Goal: Task Accomplishment & Management: Complete application form

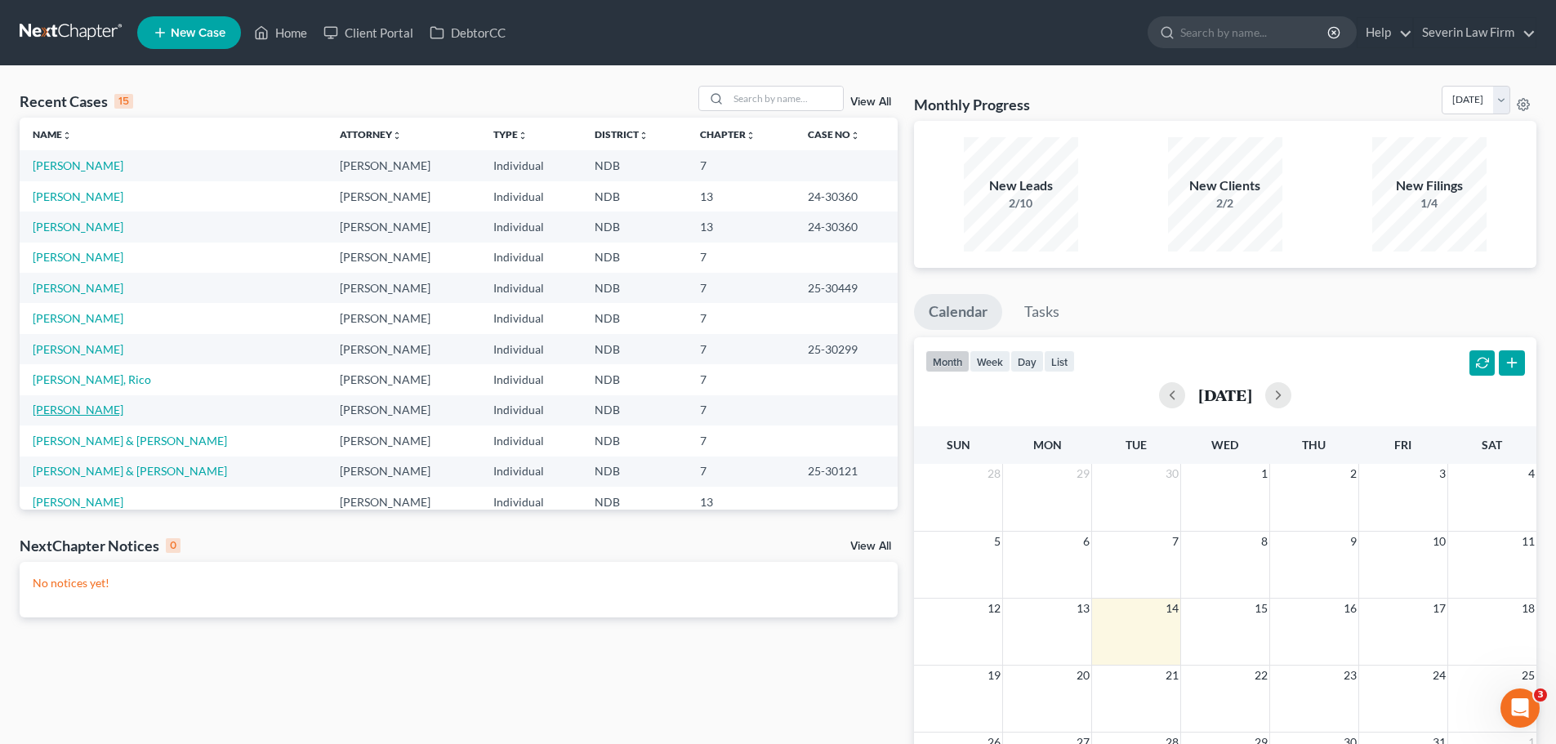
click at [49, 408] on link "[PERSON_NAME]" at bounding box center [78, 410] width 91 height 14
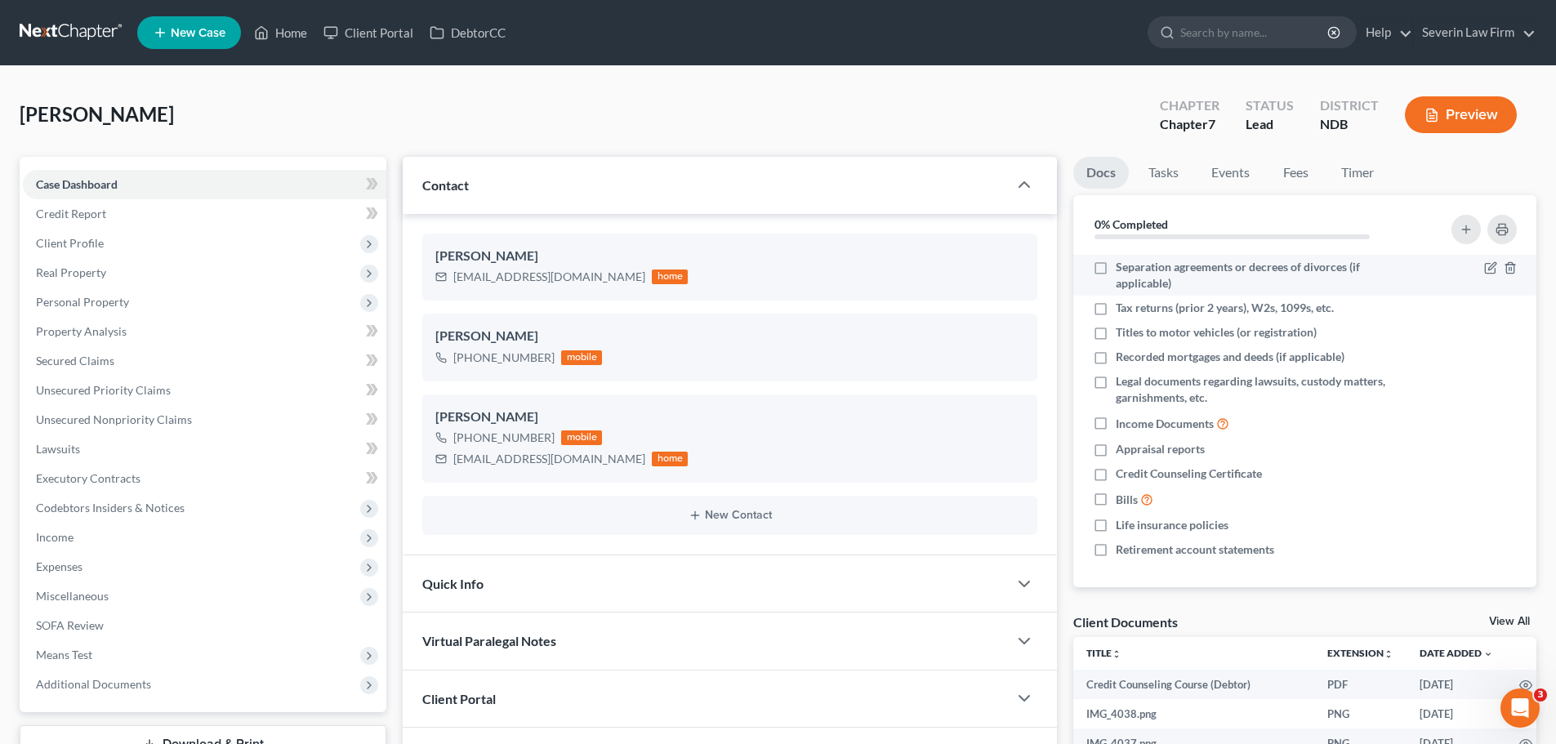
scroll to position [162, 0]
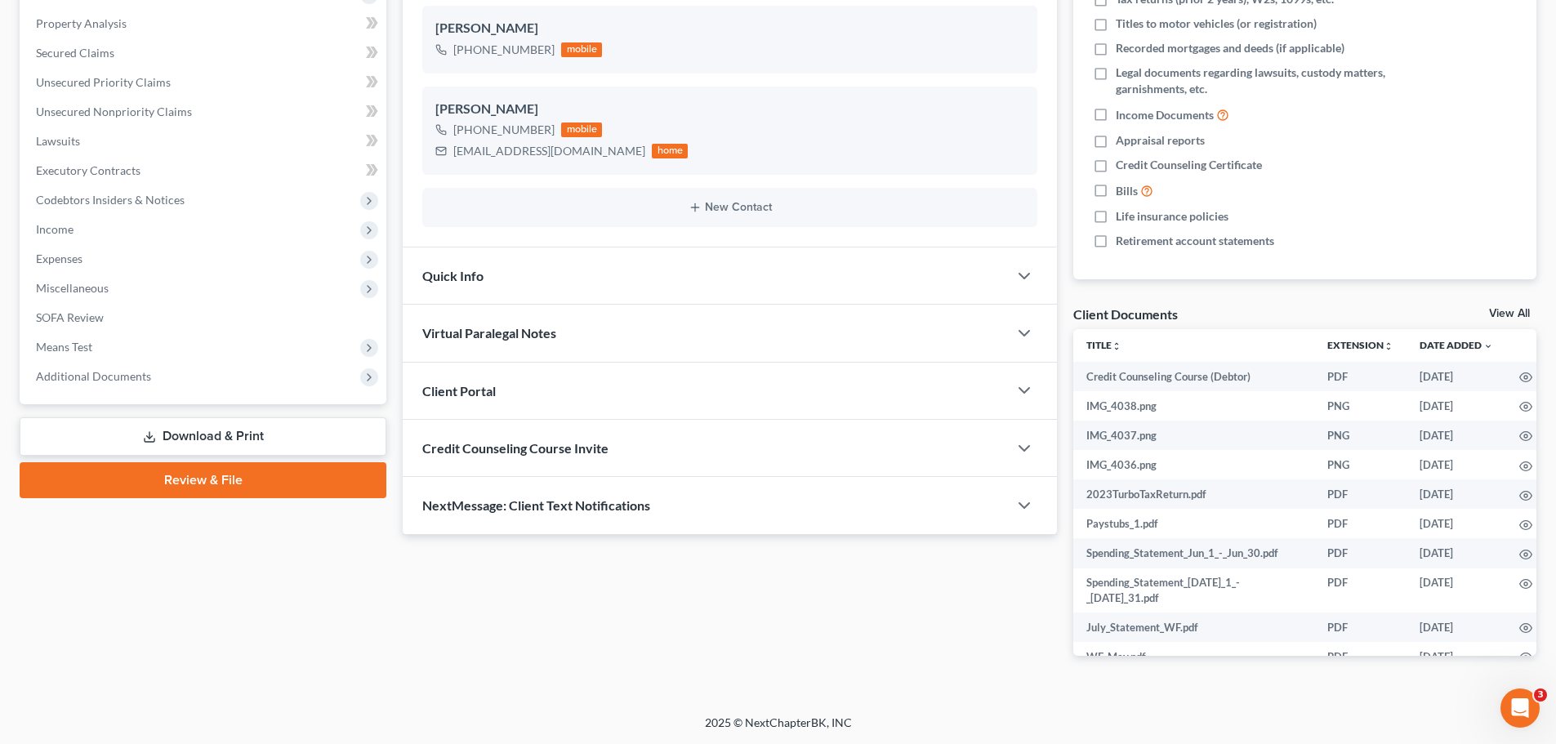
click at [1490, 314] on link "View All" at bounding box center [1509, 313] width 41 height 11
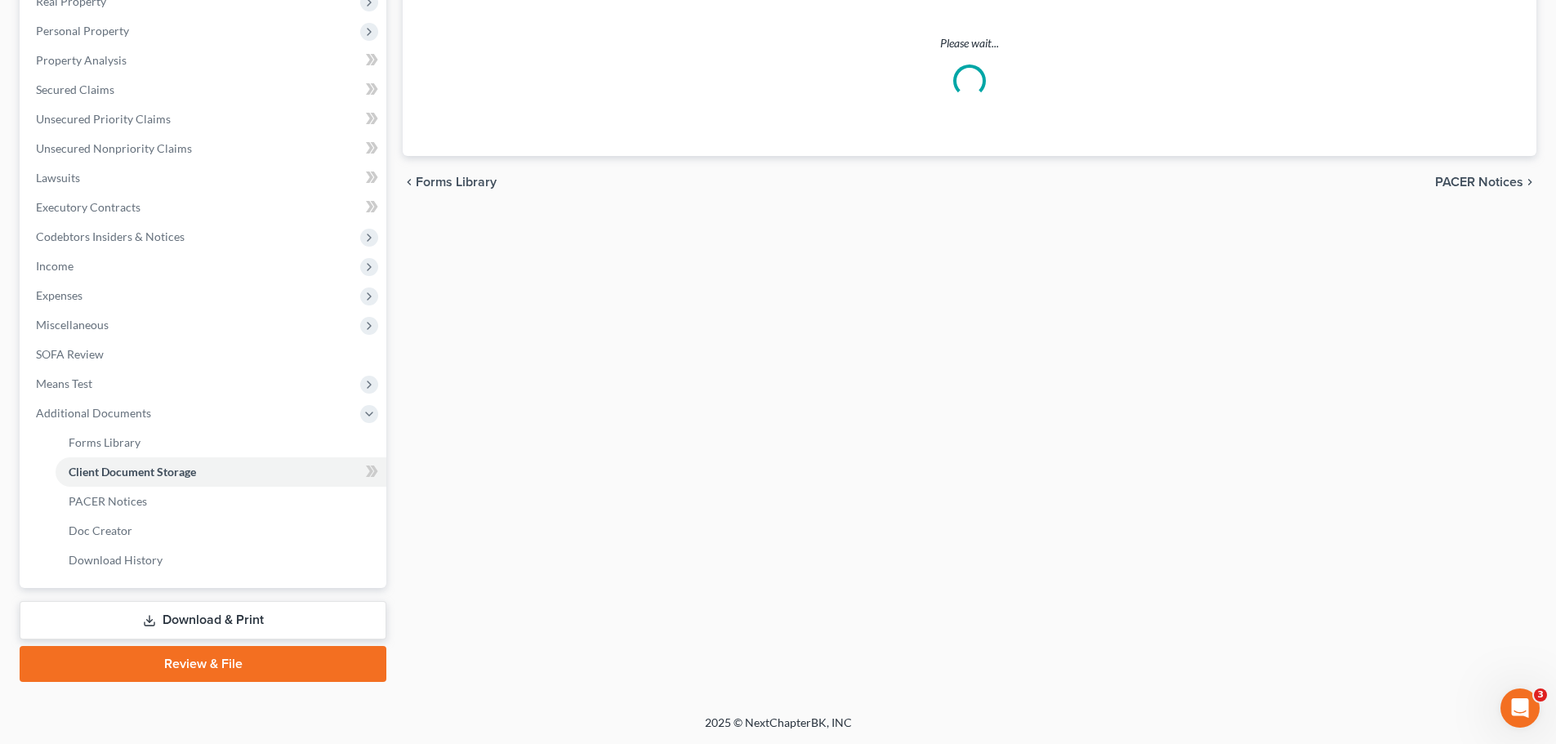
scroll to position [19, 0]
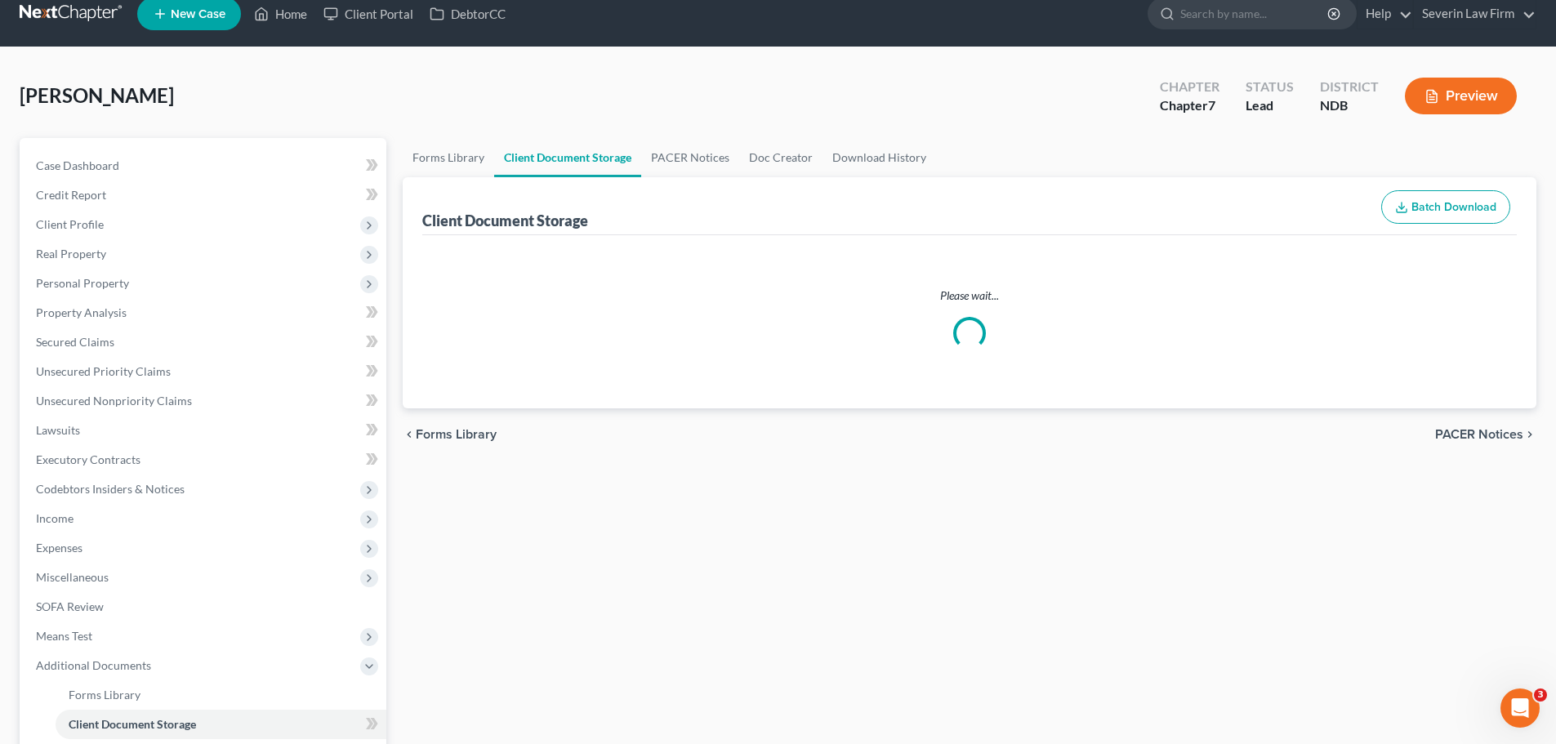
select select "0"
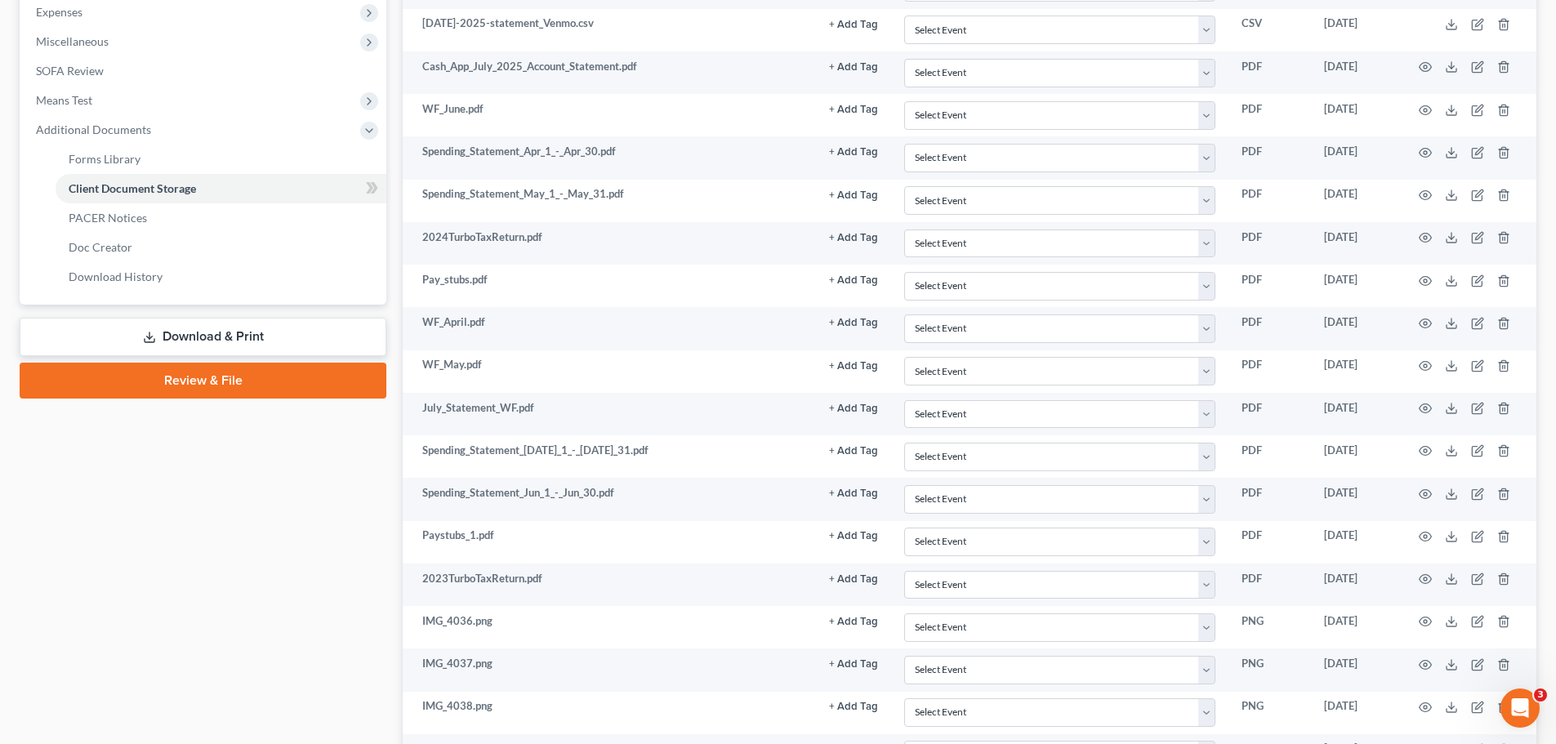
scroll to position [633, 0]
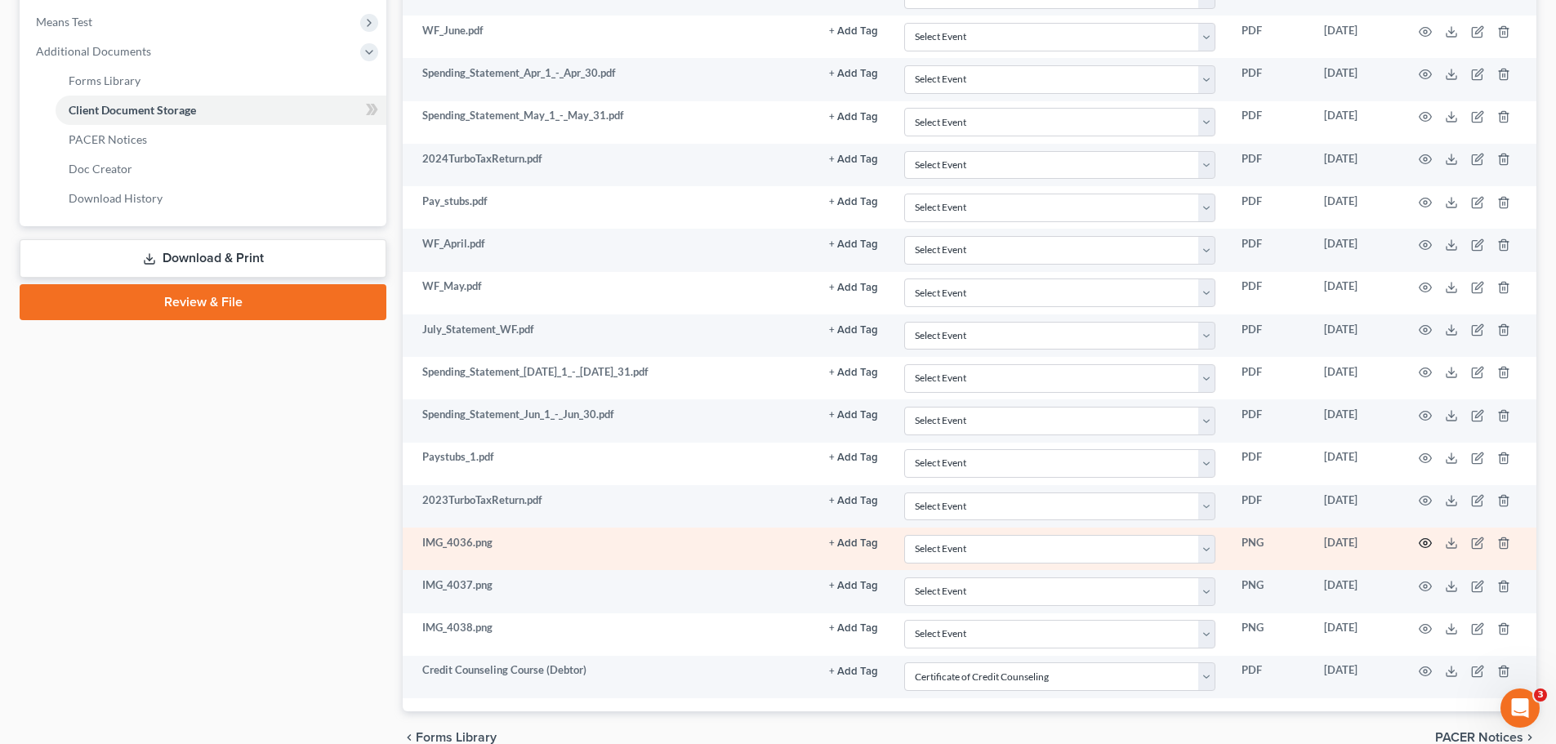
click at [1419, 546] on icon "button" at bounding box center [1425, 543] width 13 height 13
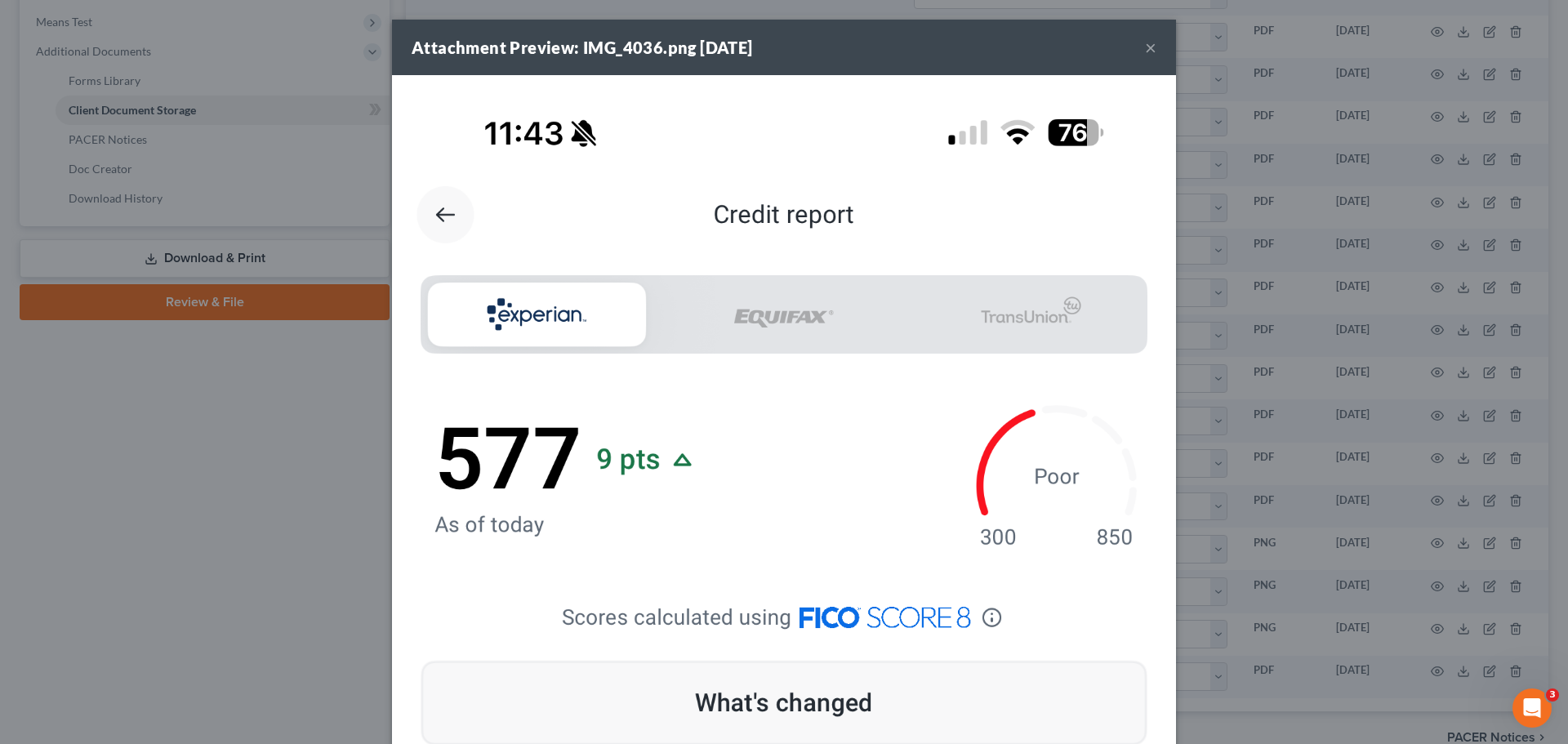
click at [1146, 51] on button "×" at bounding box center [1150, 48] width 11 height 20
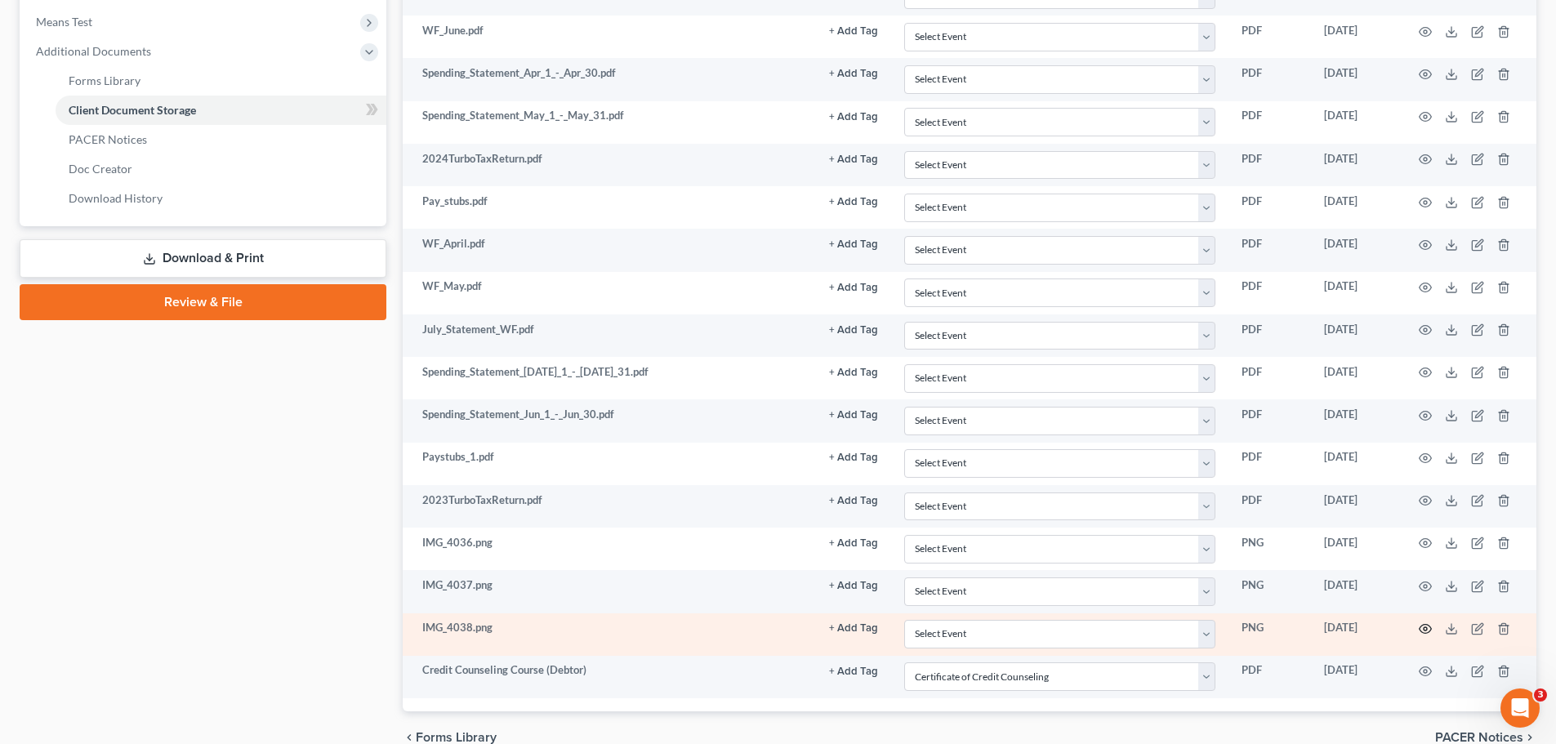
click at [1422, 623] on icon "button" at bounding box center [1425, 628] width 13 height 13
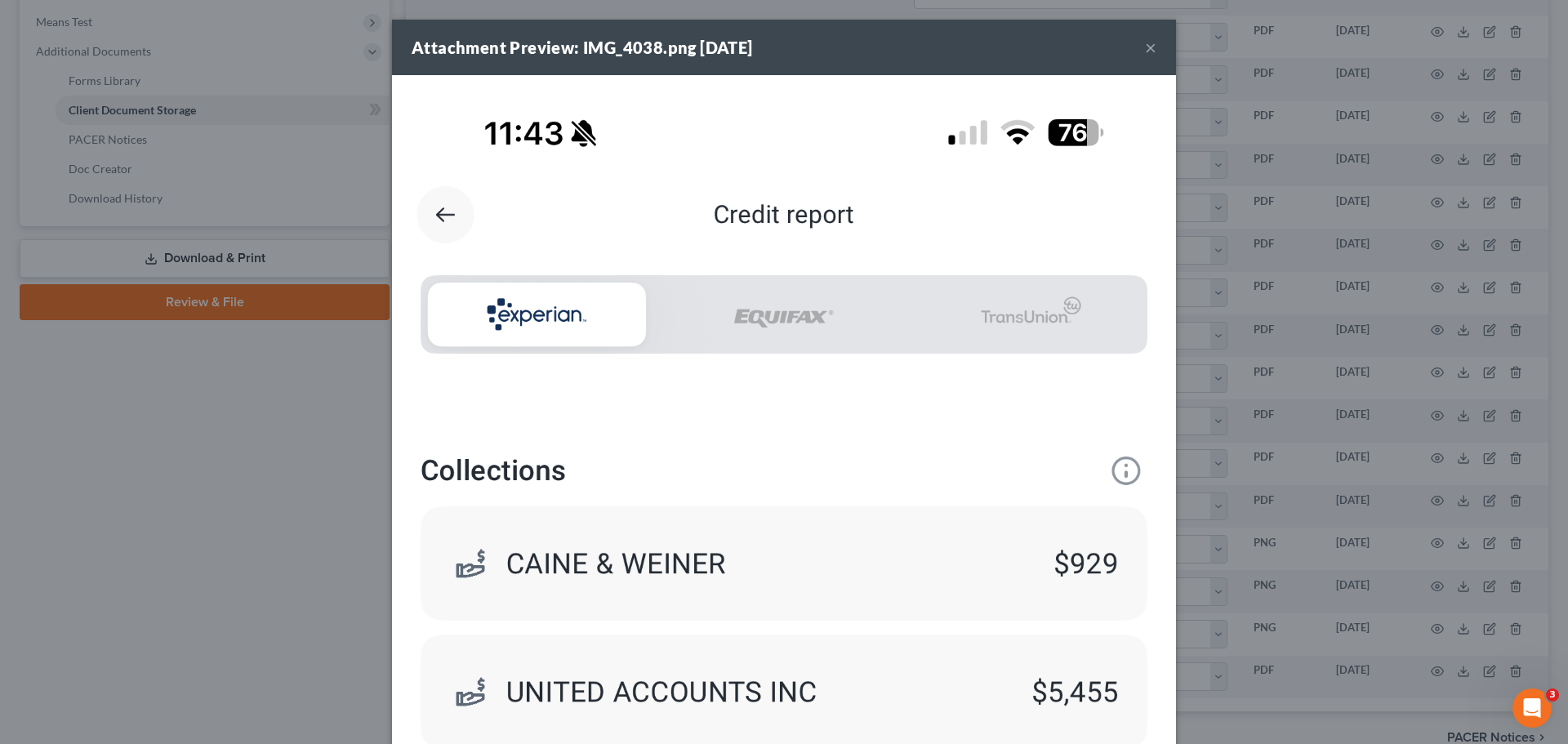
click at [1145, 43] on button "×" at bounding box center [1150, 48] width 11 height 20
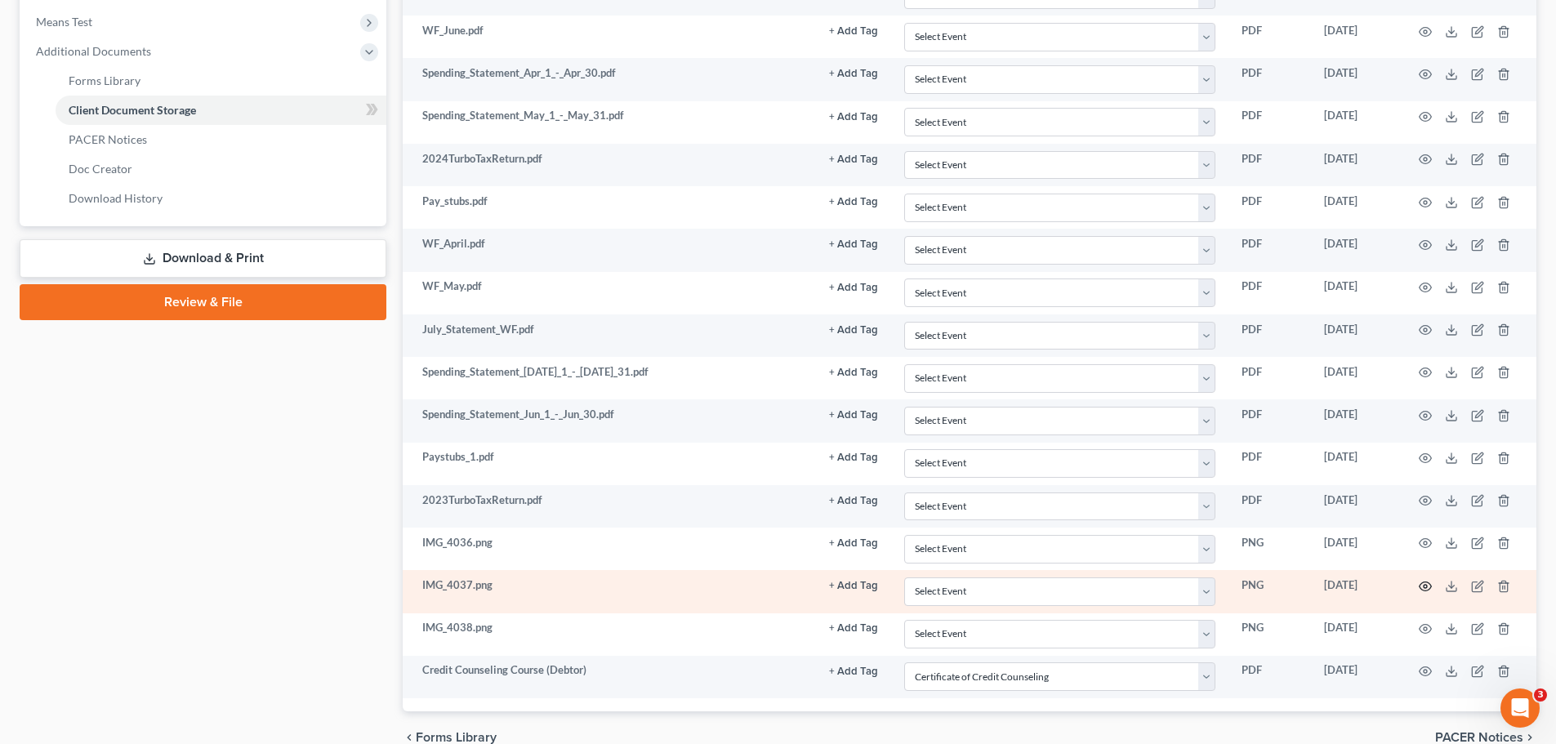
click at [1425, 582] on icon "button" at bounding box center [1426, 586] width 12 height 9
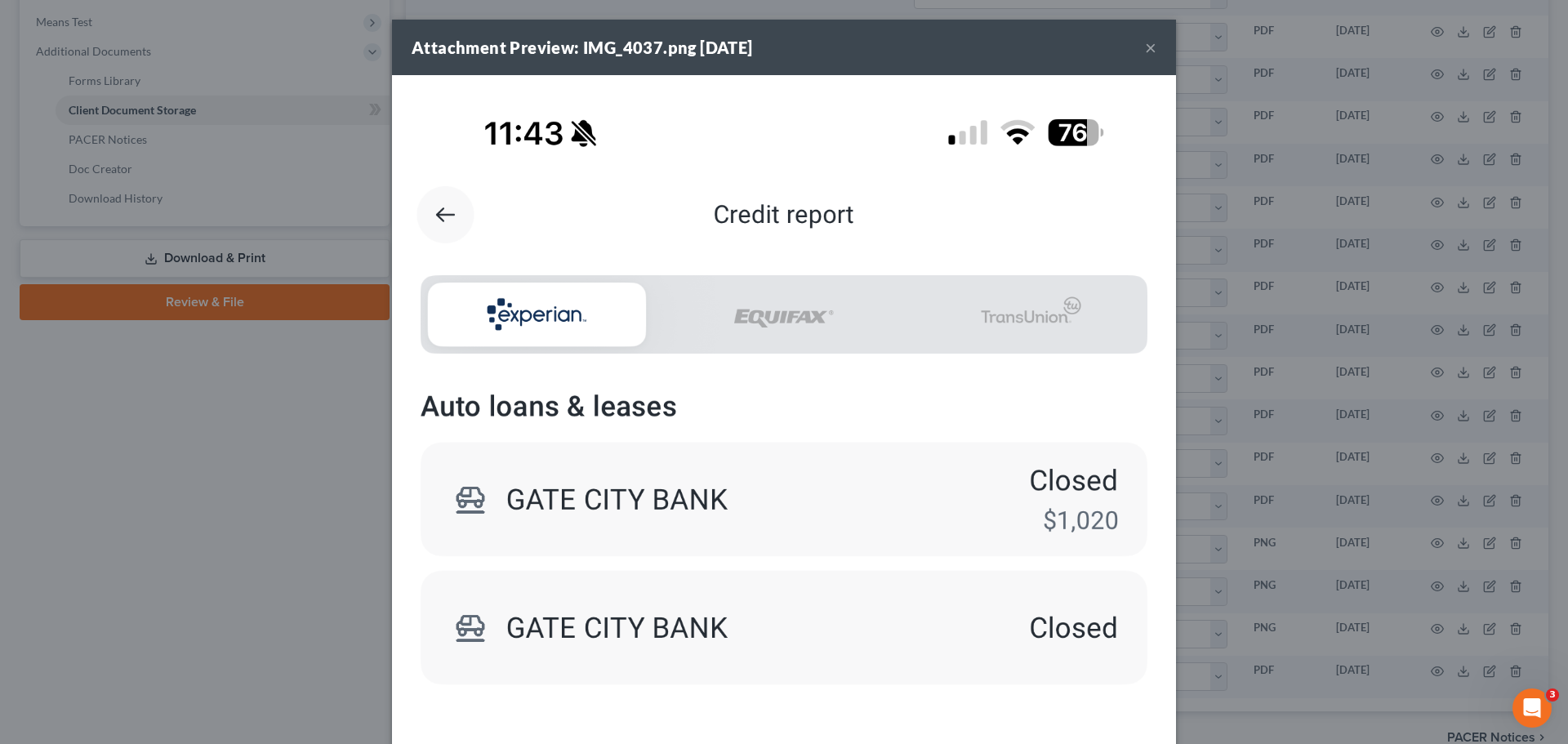
click at [1145, 39] on button "×" at bounding box center [1150, 48] width 11 height 20
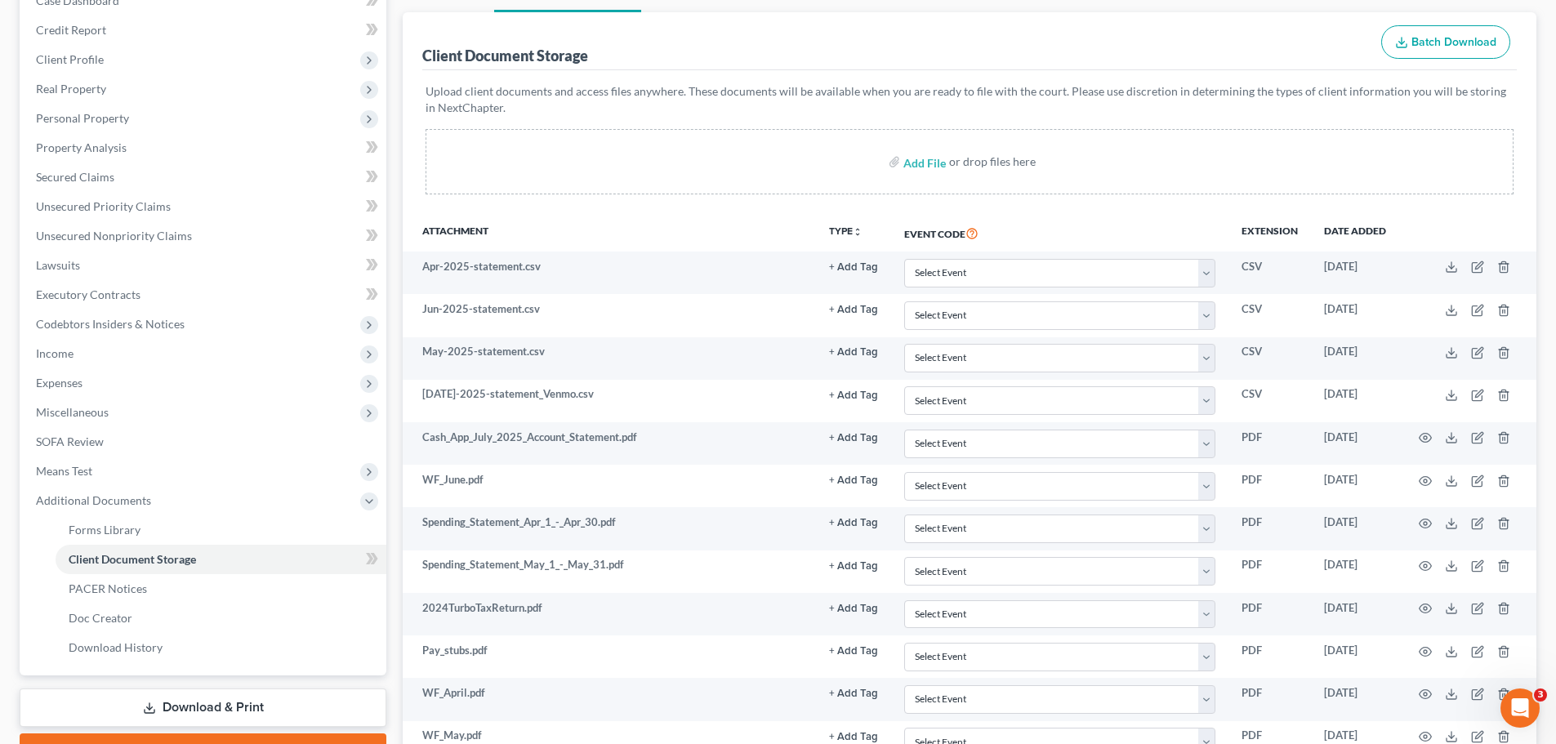
scroll to position [143, 0]
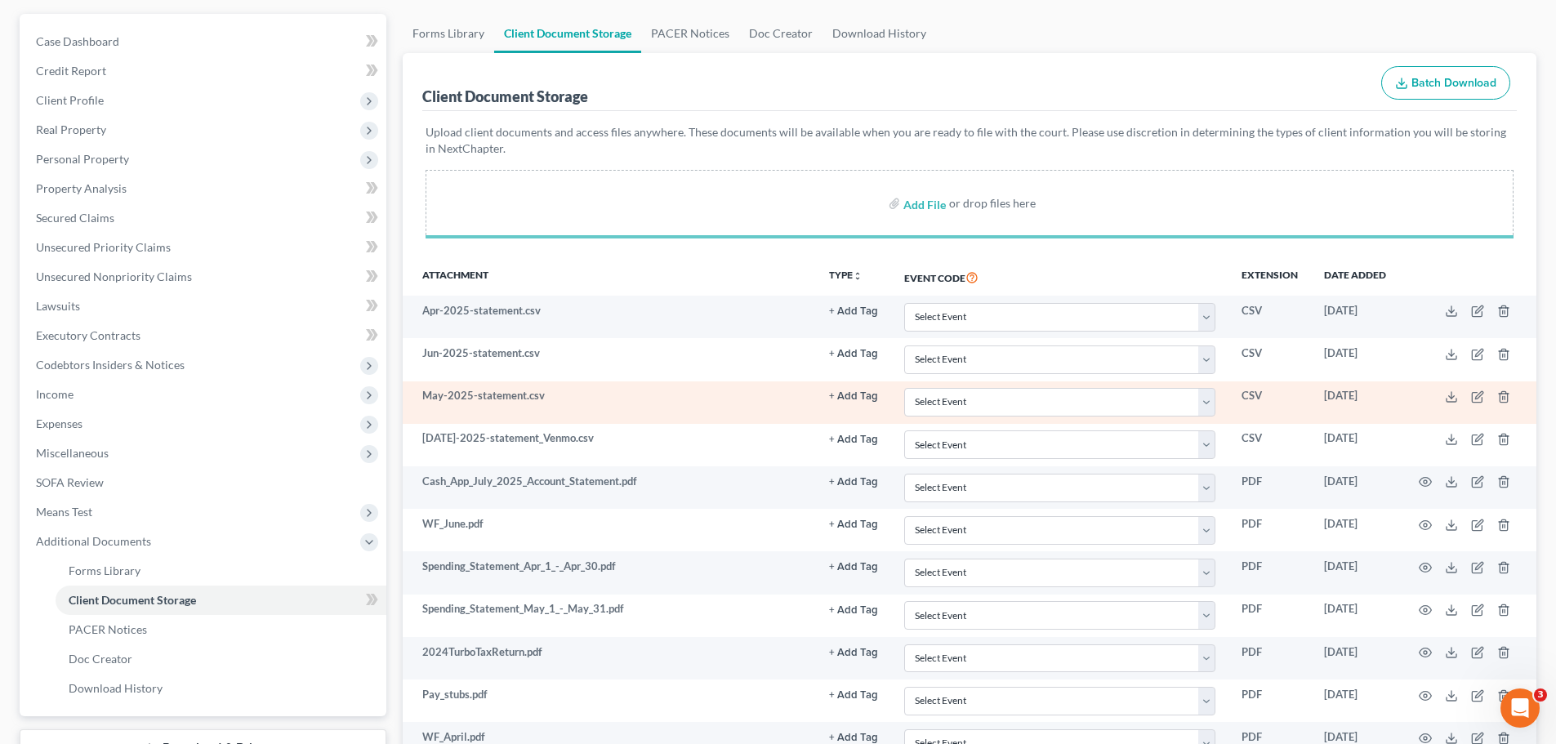
select select "0"
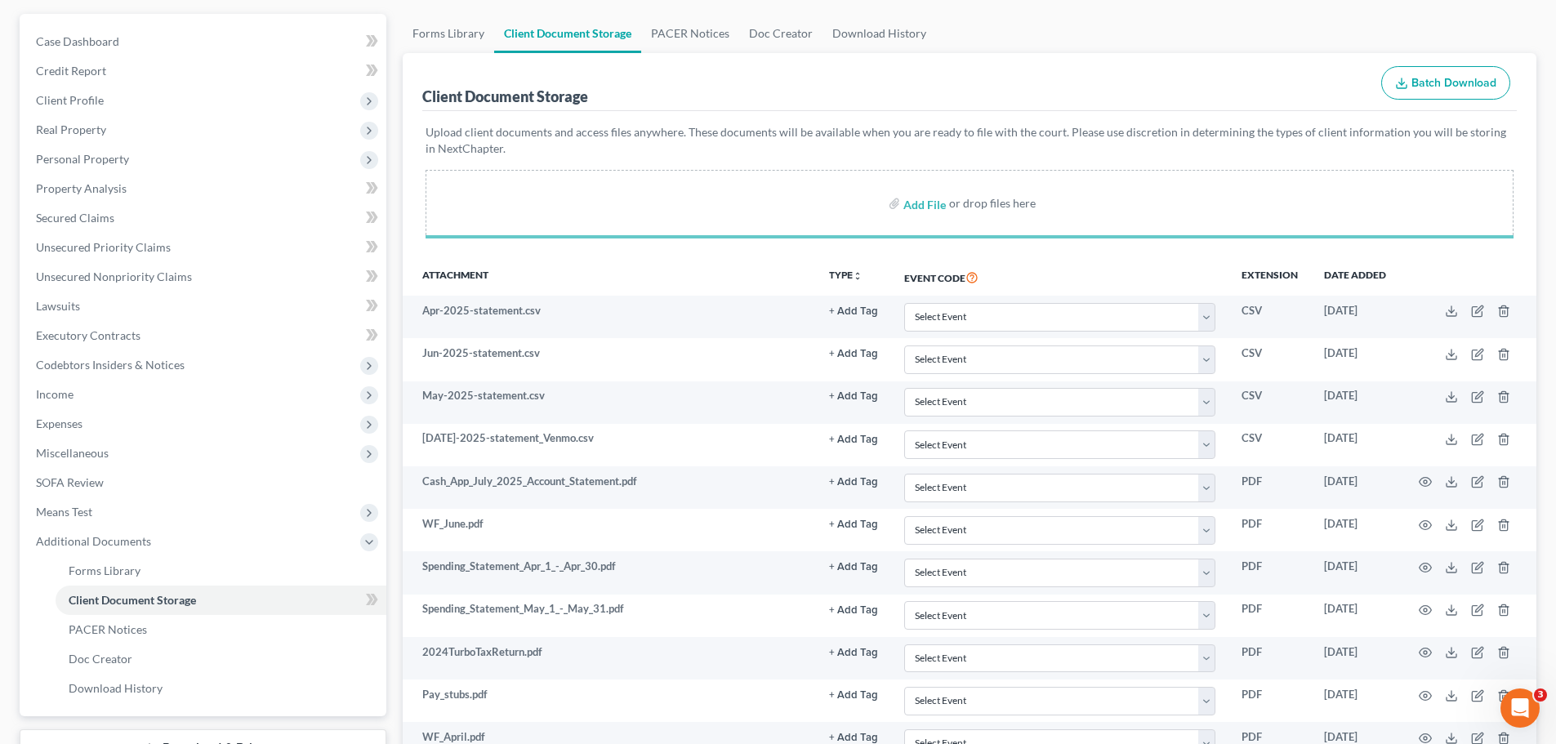
select select "0"
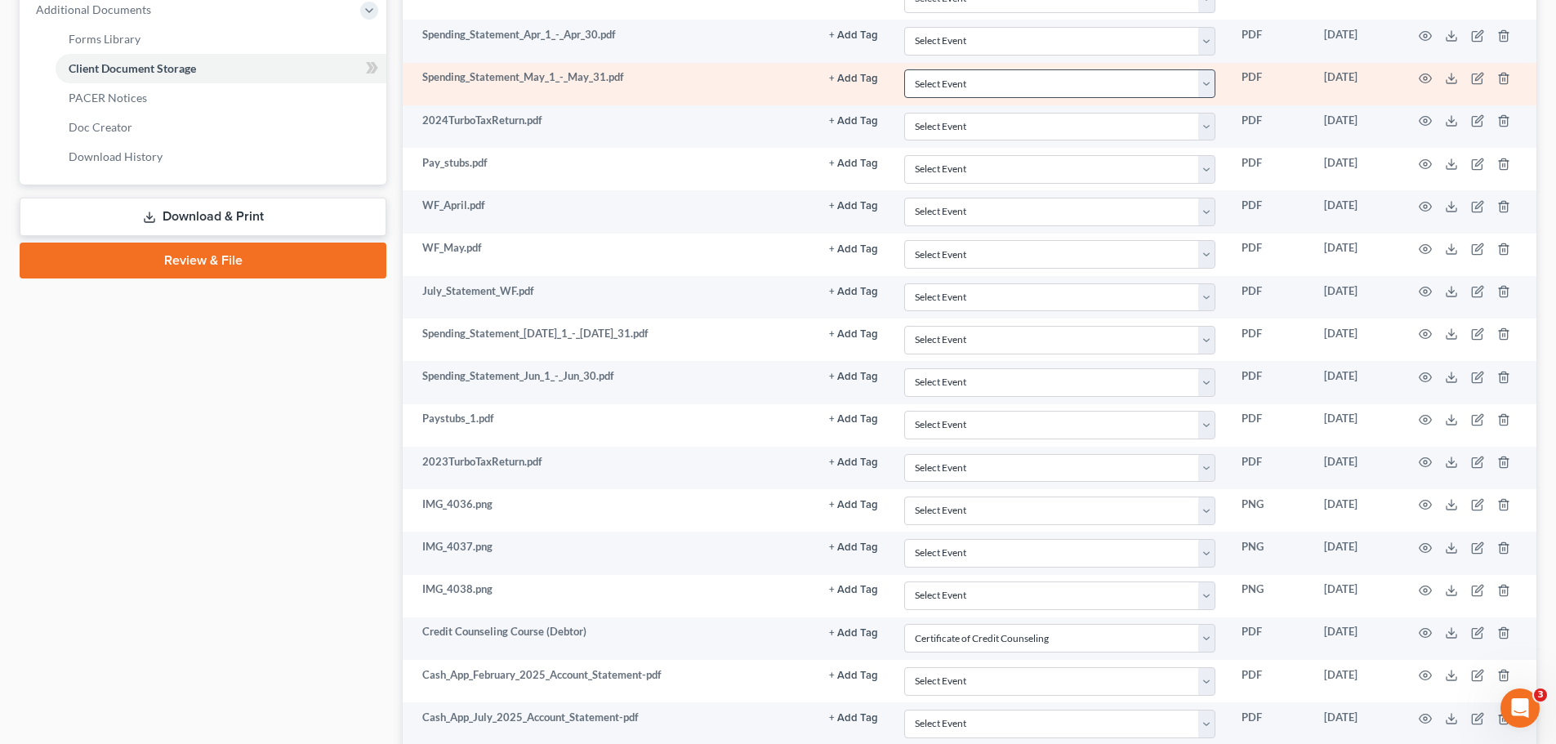
select select "0"
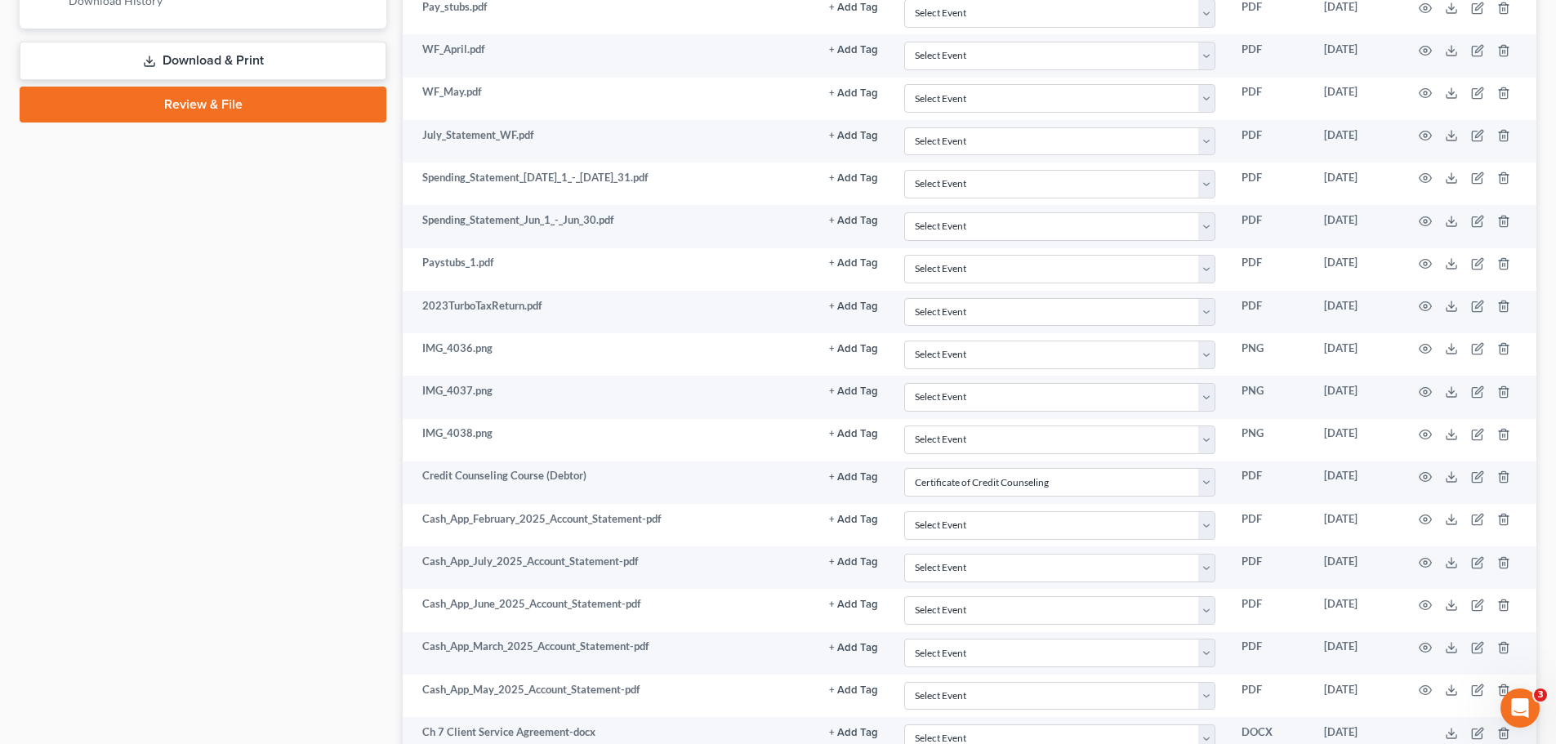
scroll to position [974, 0]
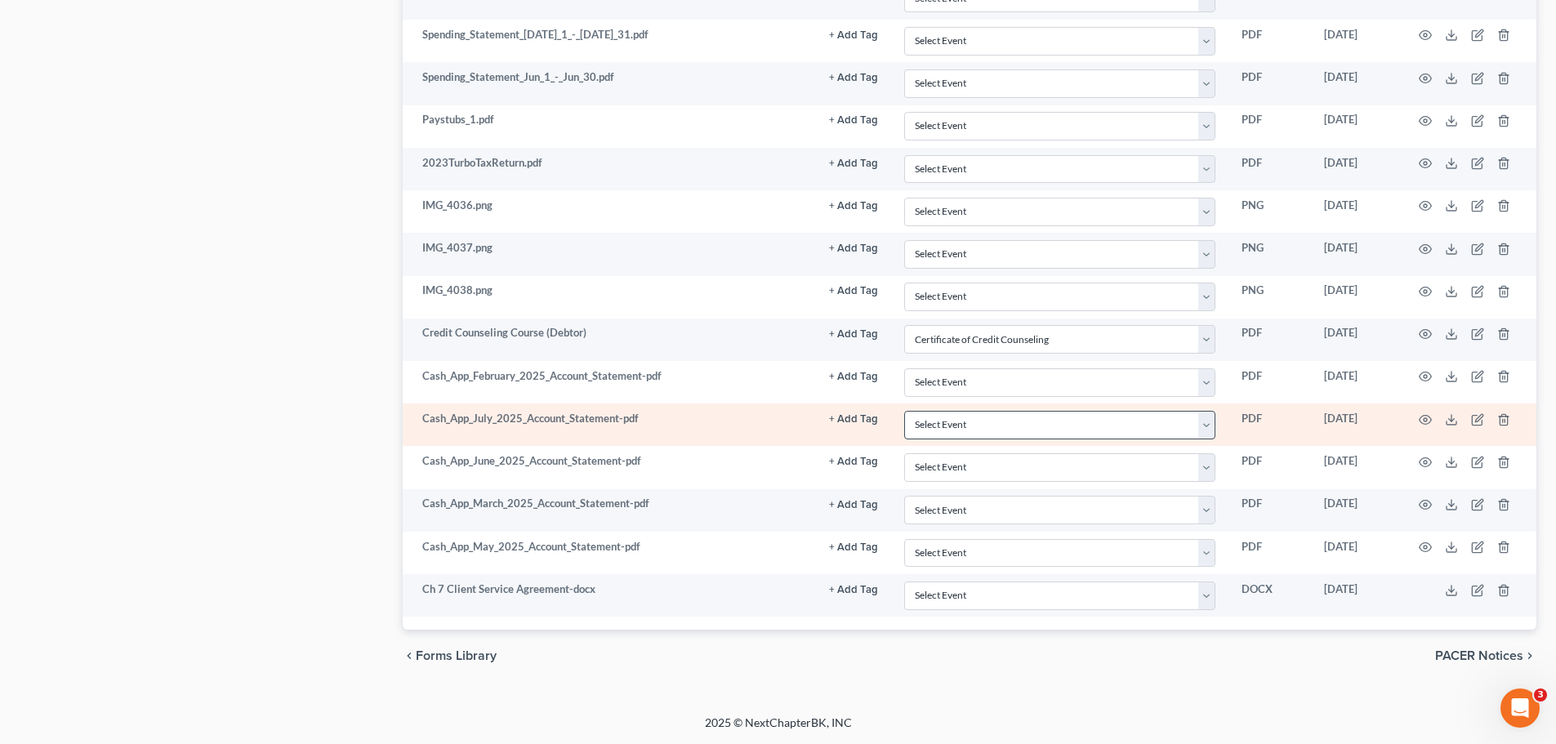
select select "0"
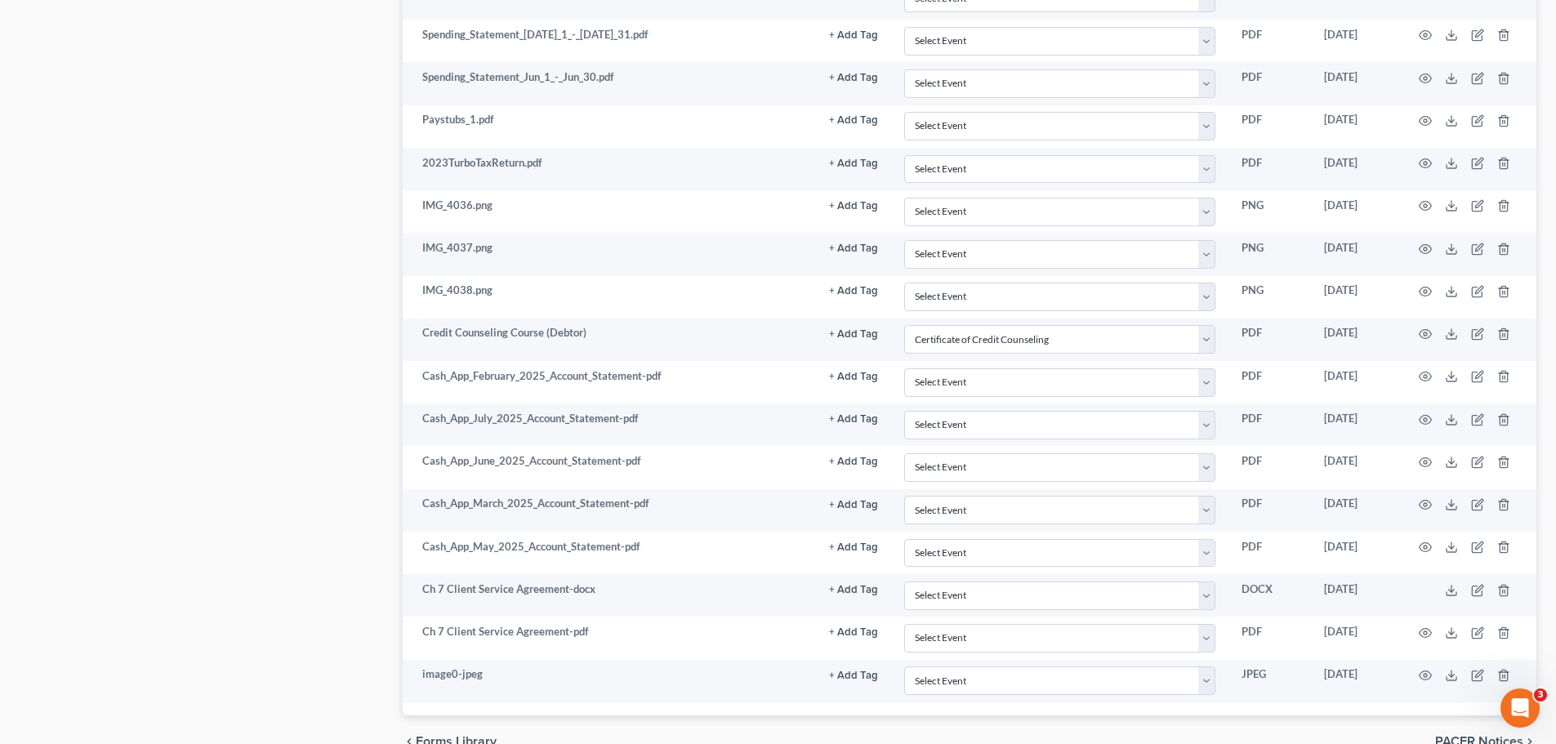
select select "0"
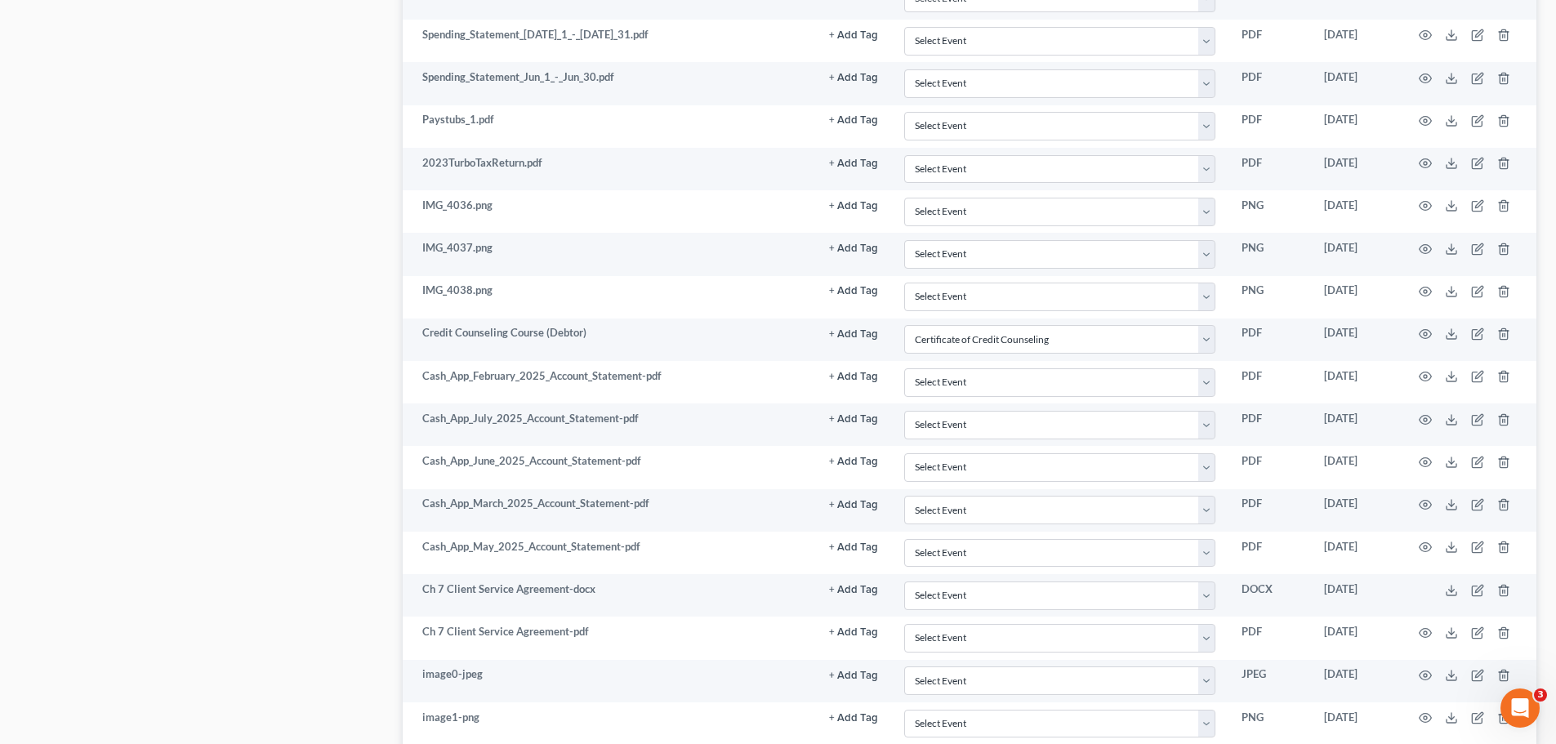
select select "0"
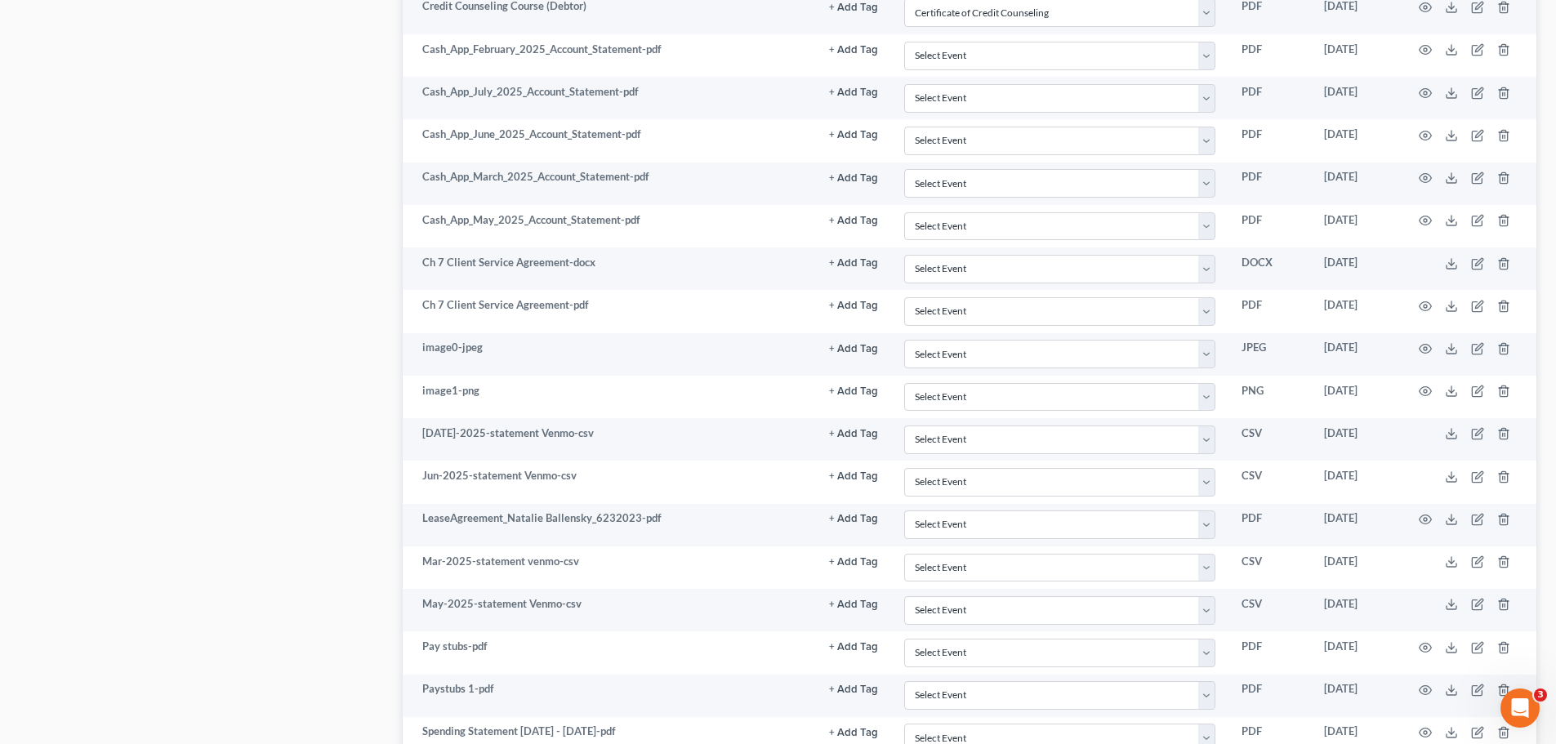
select select "0"
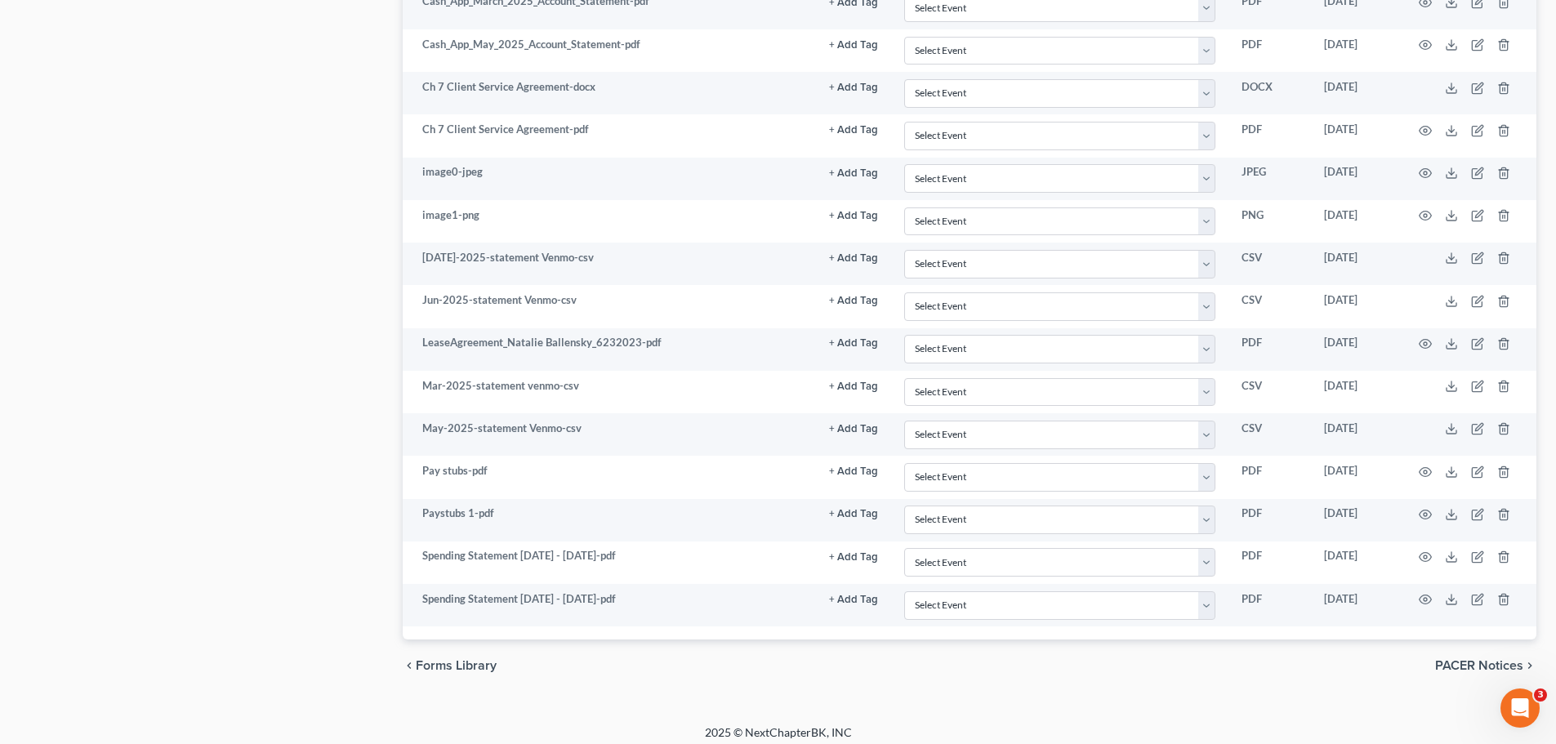
select select "0"
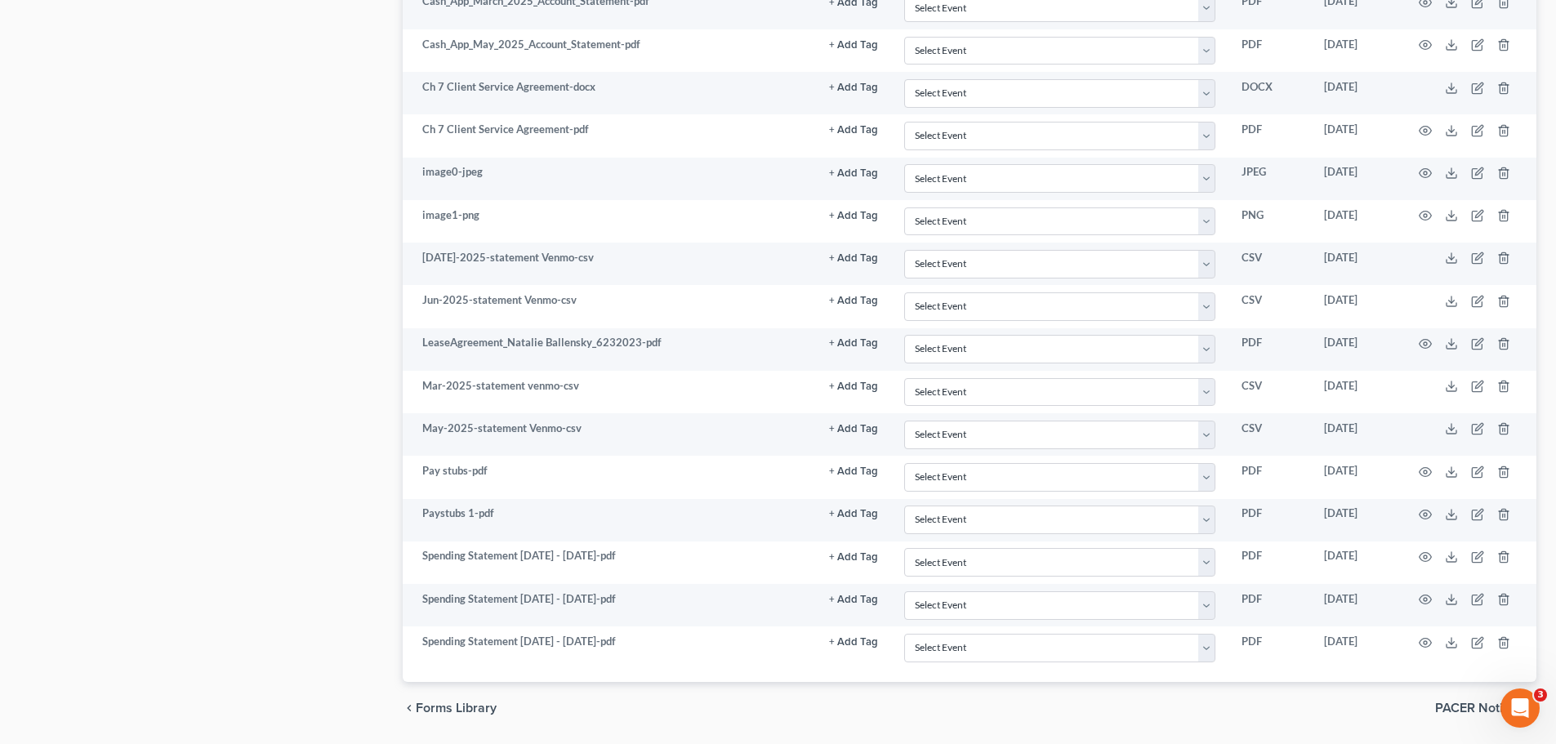
scroll to position [1486, 0]
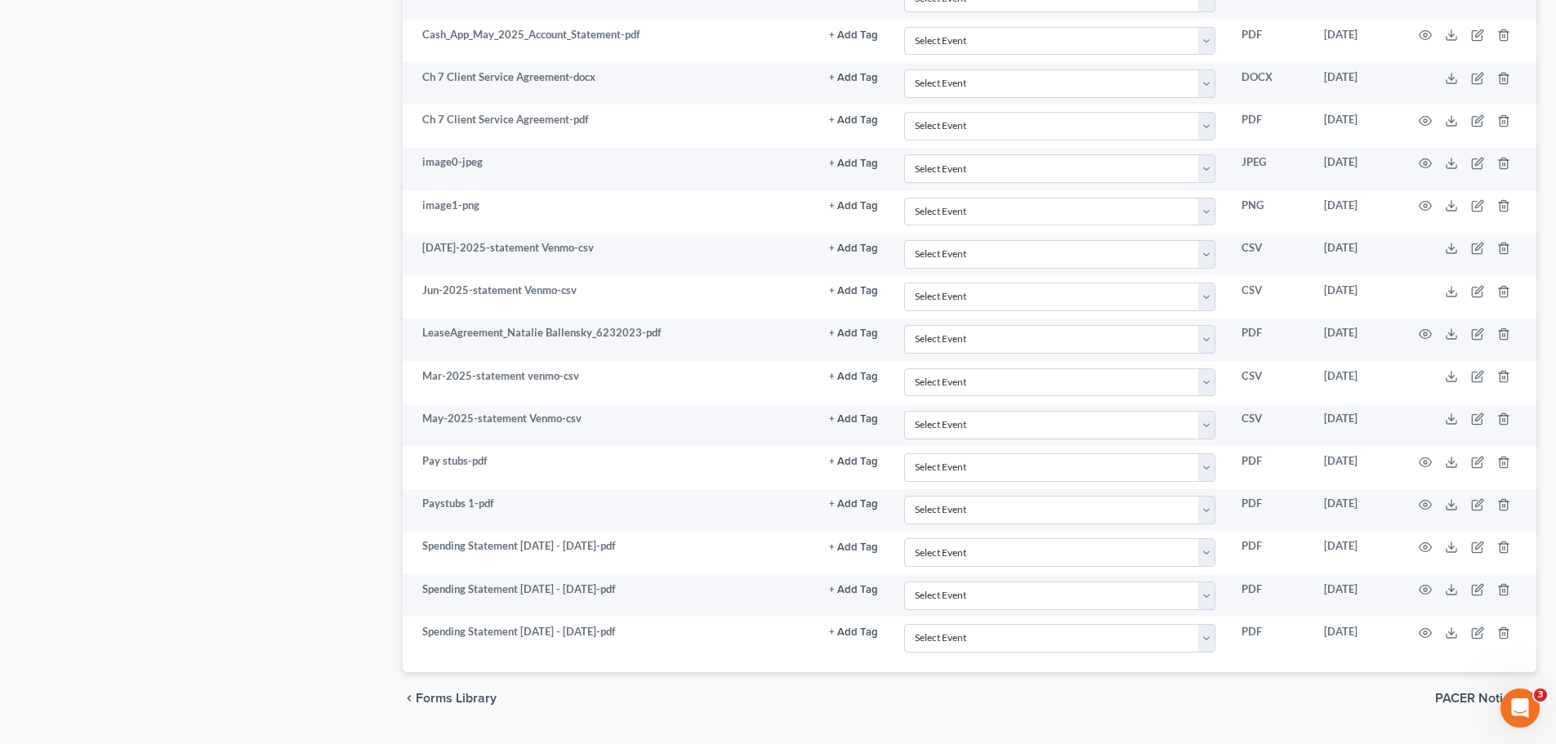
select select "0"
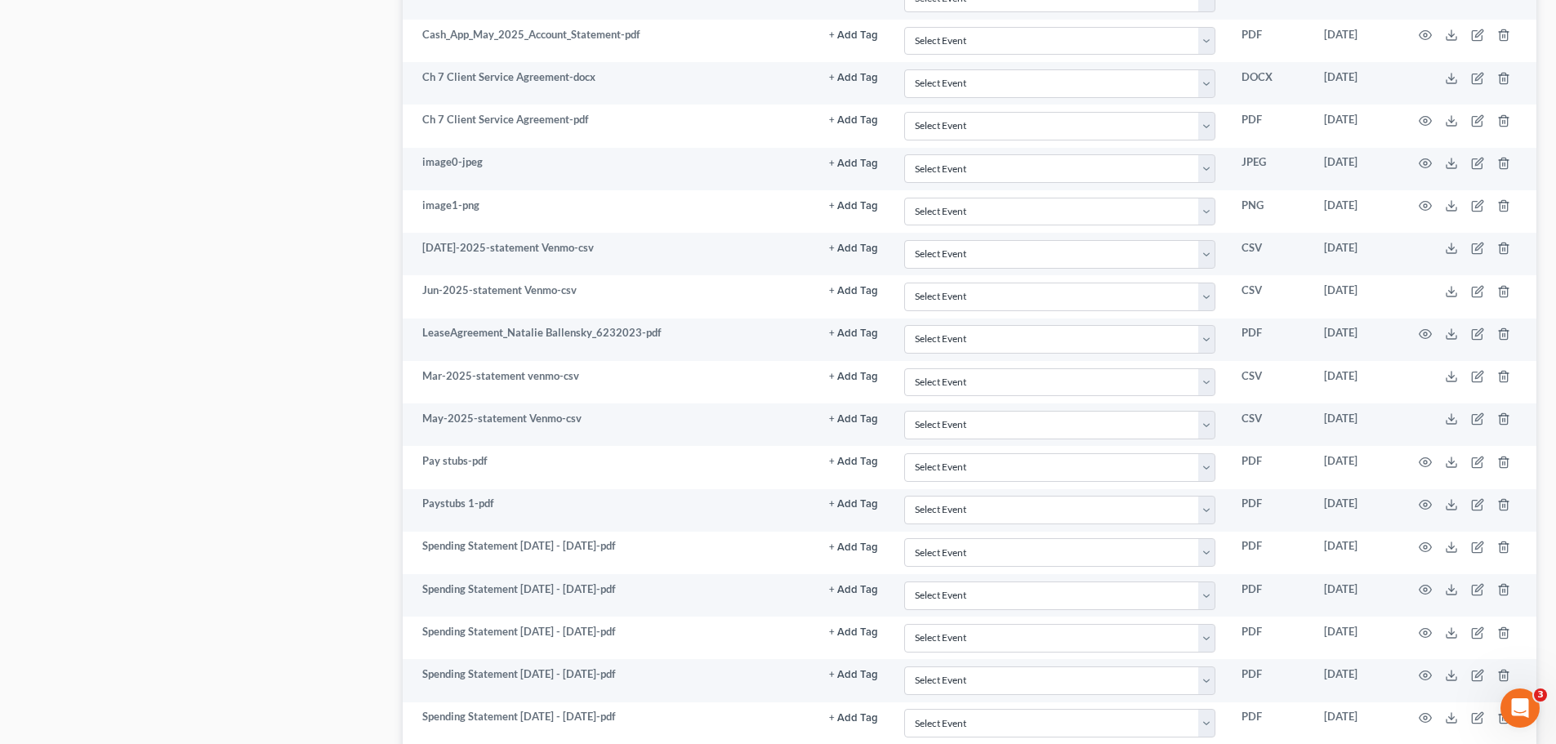
select select "0"
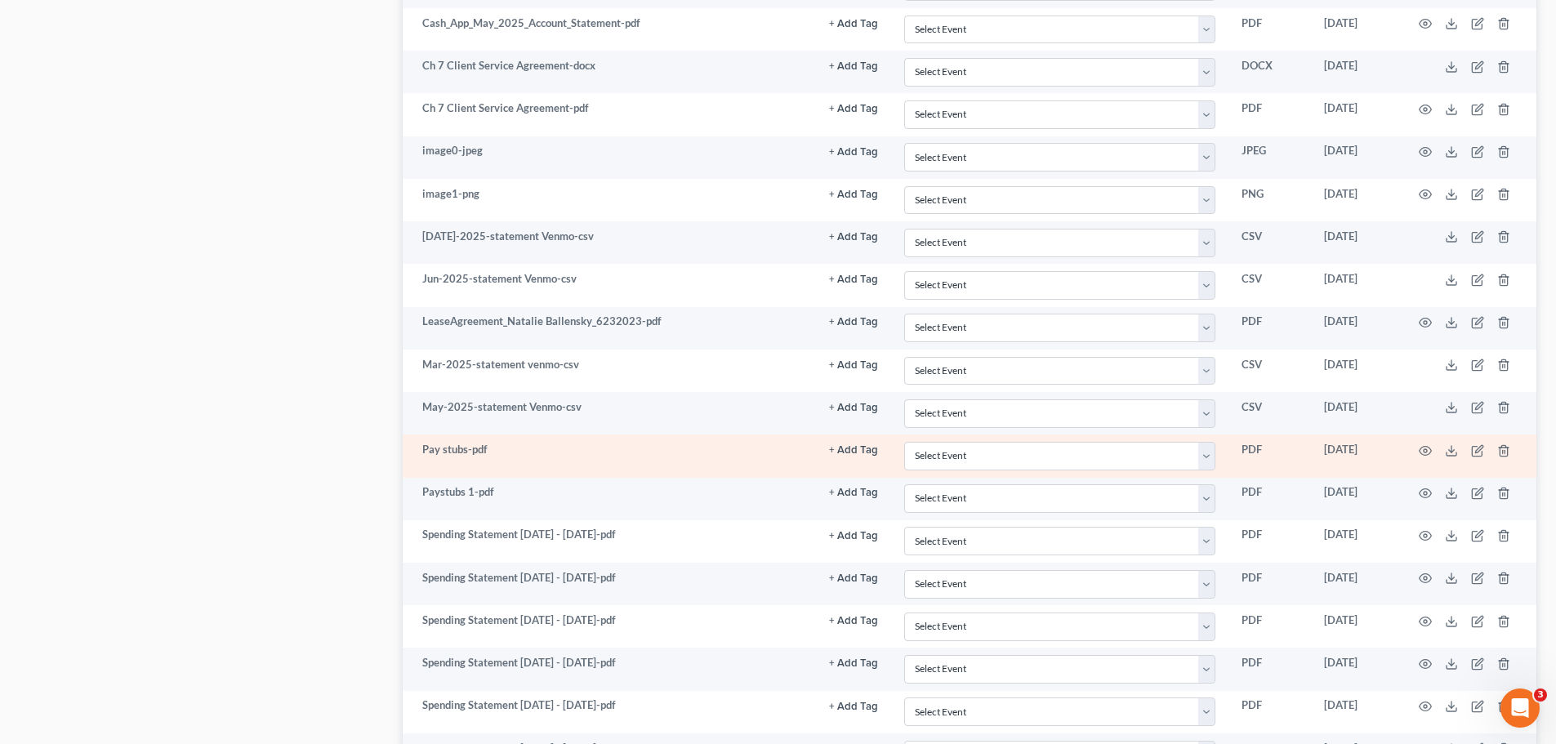
select select "0"
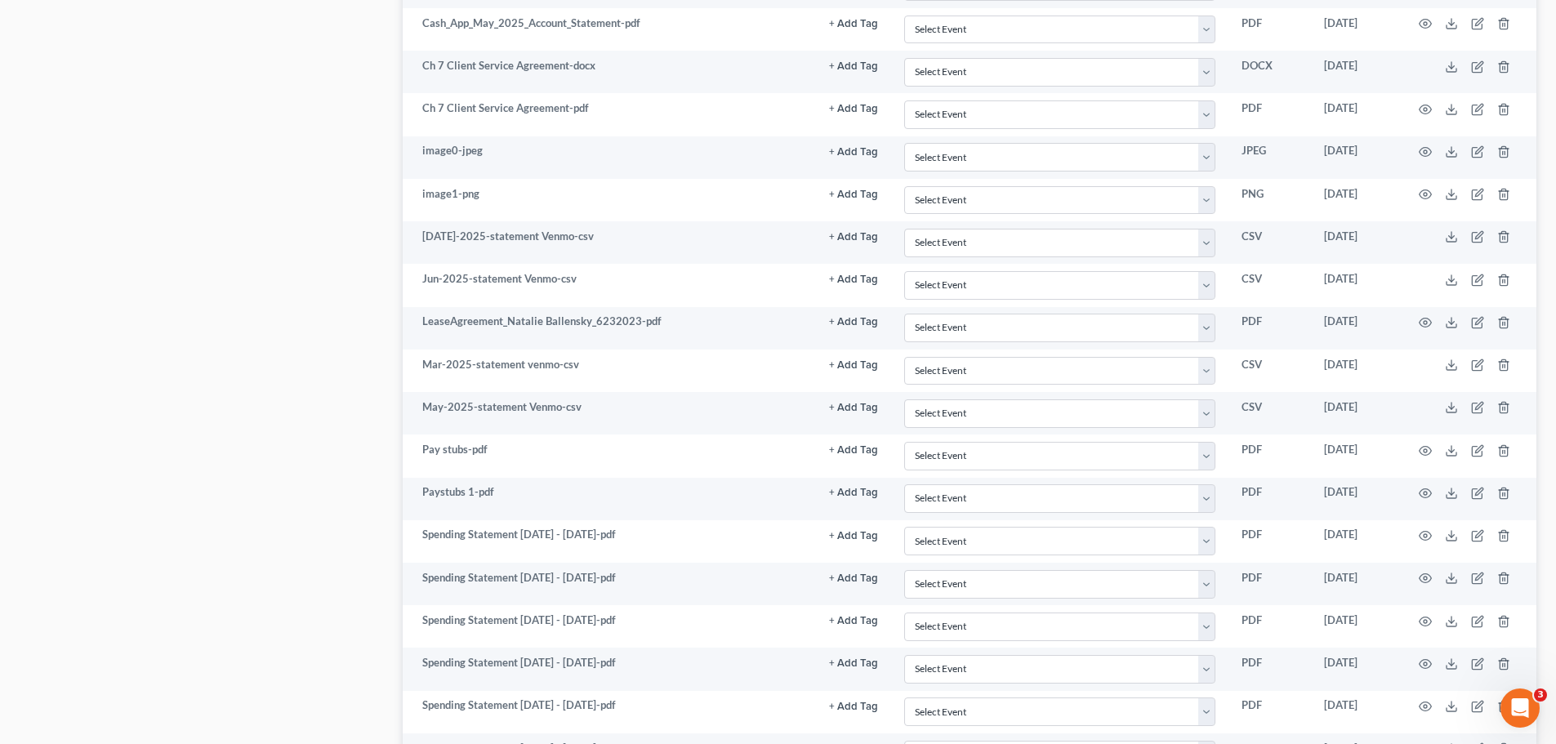
scroll to position [1785, 0]
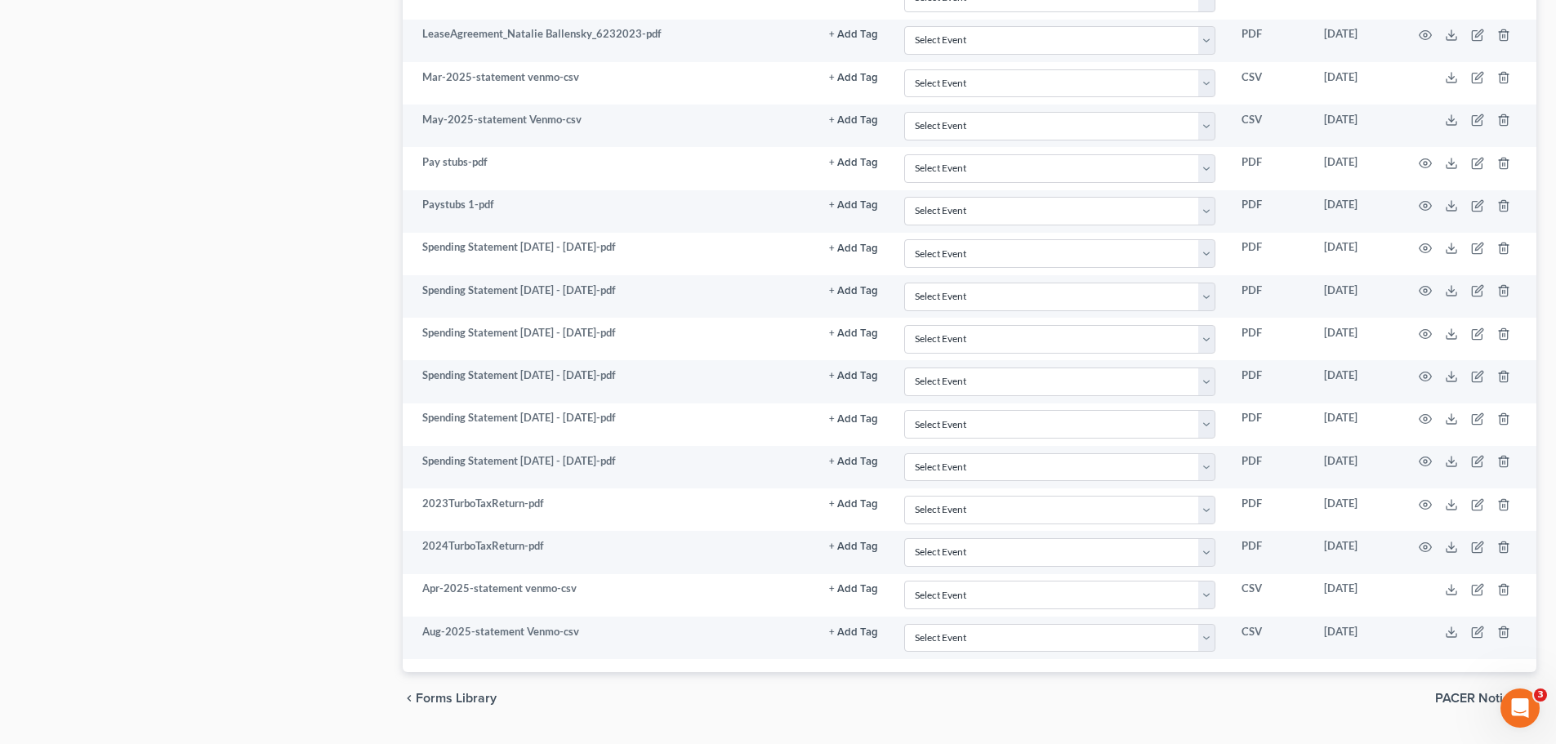
select select "0"
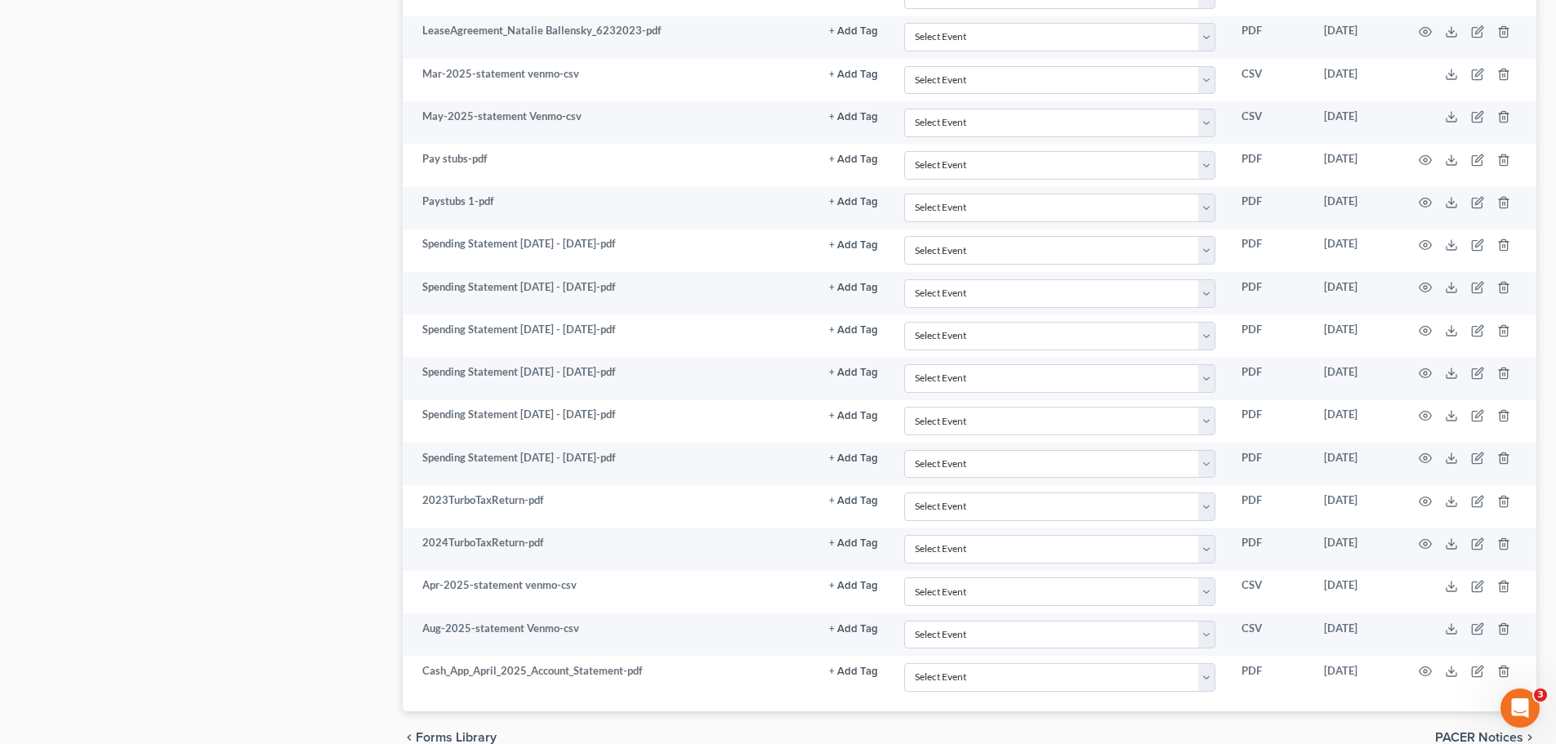
select select "0"
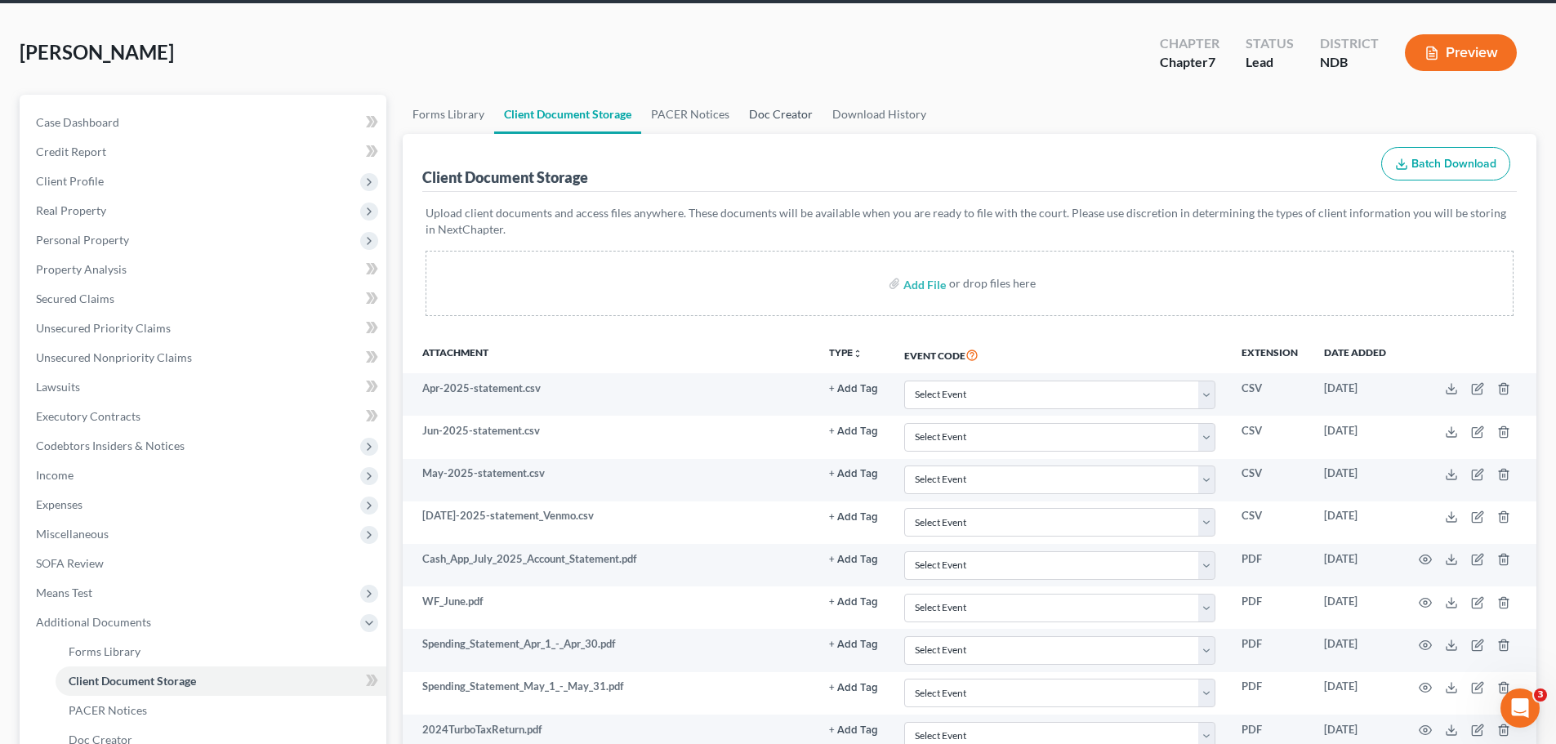
scroll to position [0, 0]
